Goal: Task Accomplishment & Management: Use online tool/utility

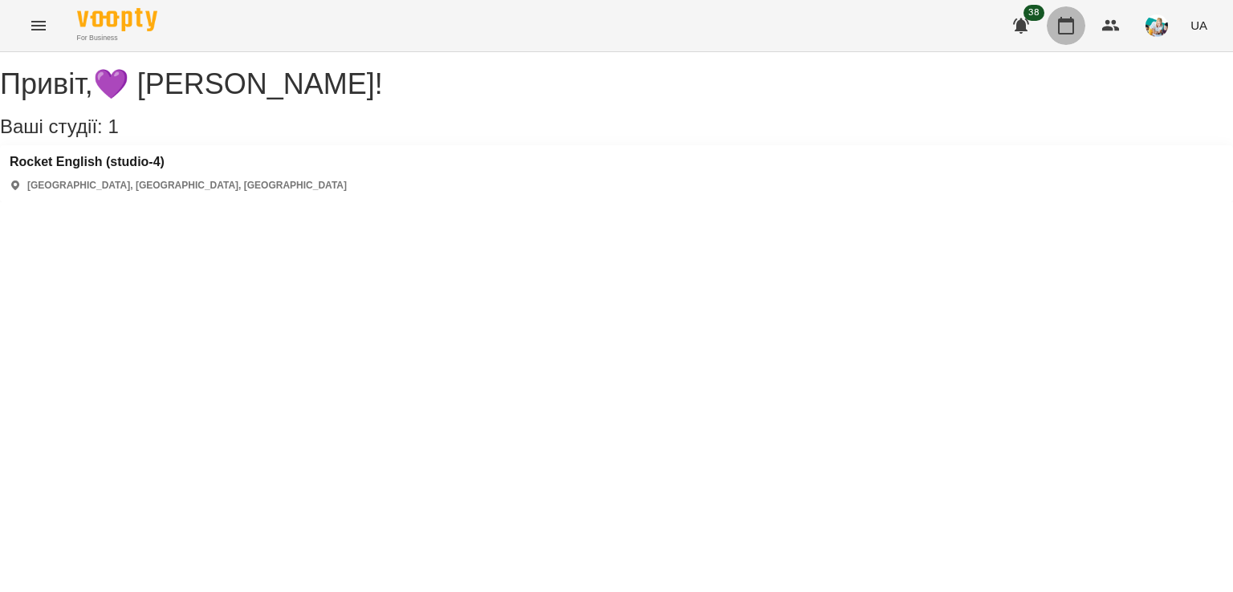
click at [1077, 31] on button "button" at bounding box center [1066, 25] width 39 height 39
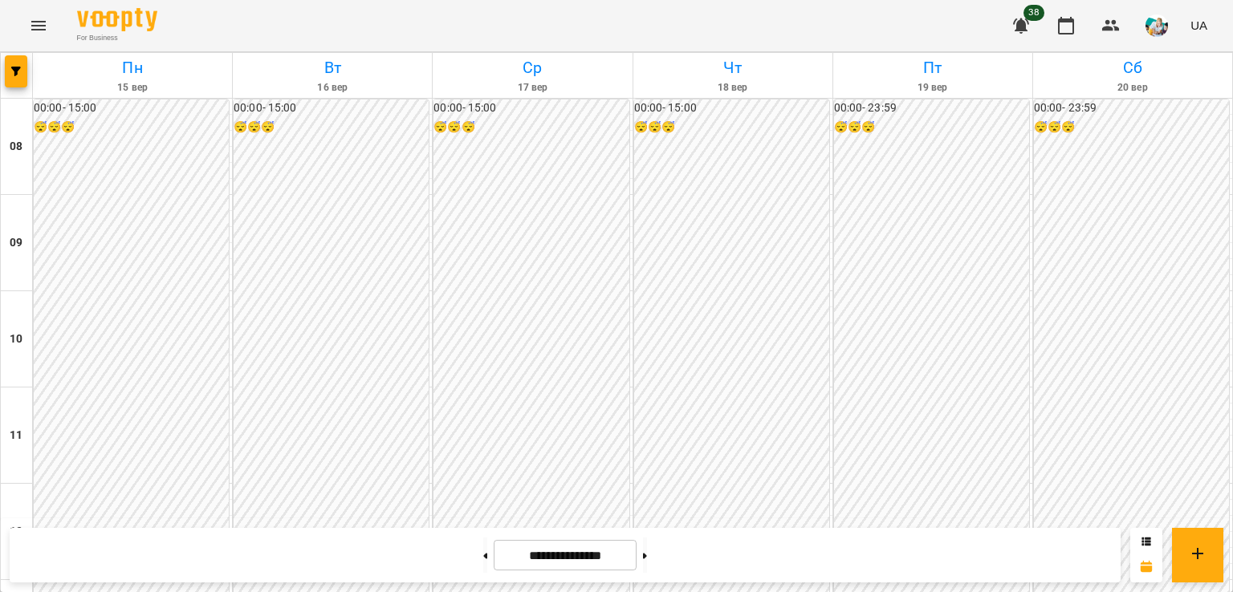
scroll to position [657, 0]
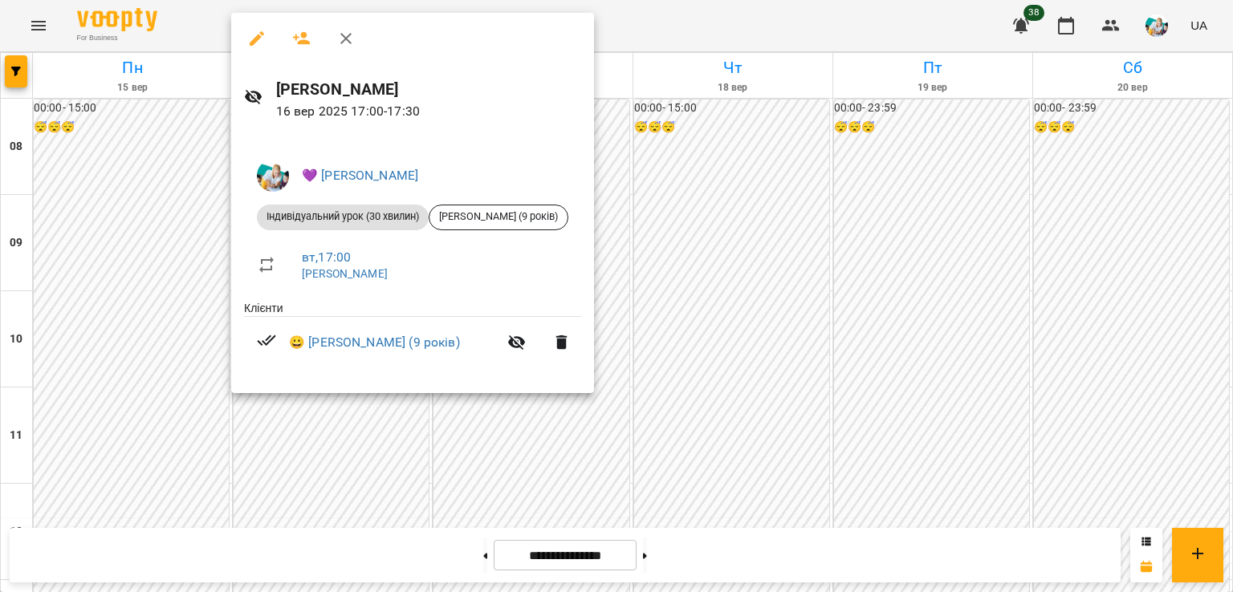
click at [312, 408] on div at bounding box center [616, 296] width 1233 height 592
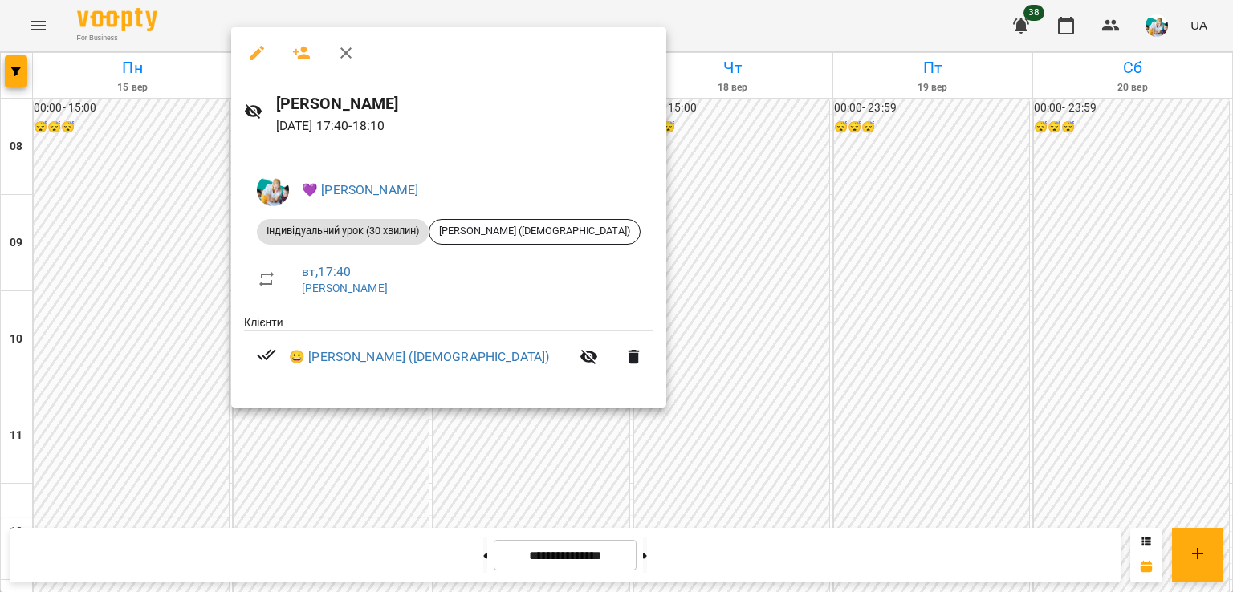
click at [270, 472] on div at bounding box center [616, 296] width 1233 height 592
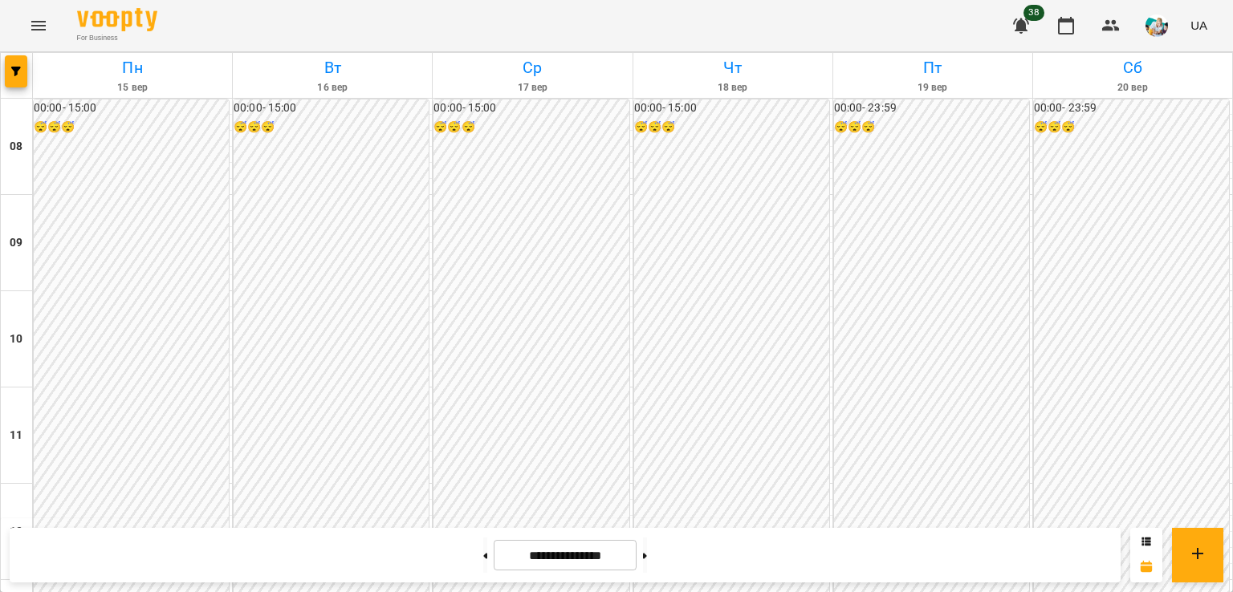
scroll to position [680, 0]
